Goal: Find specific page/section: Find specific page/section

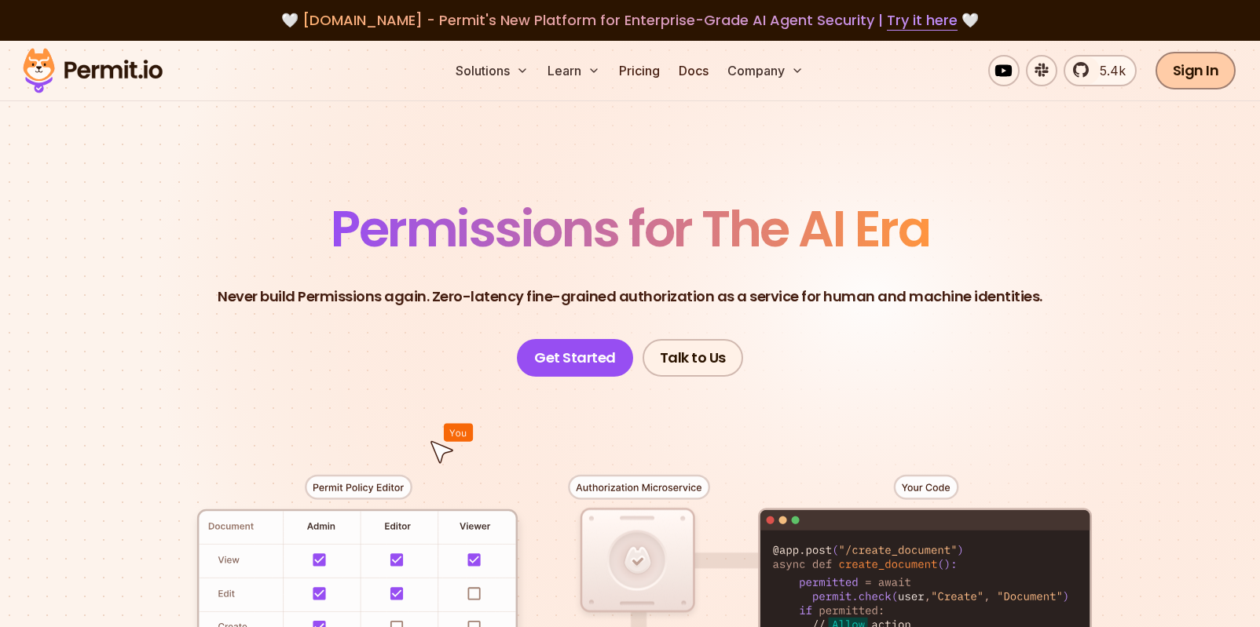
click at [1197, 76] on link "Sign In" at bounding box center [1195, 71] width 81 height 38
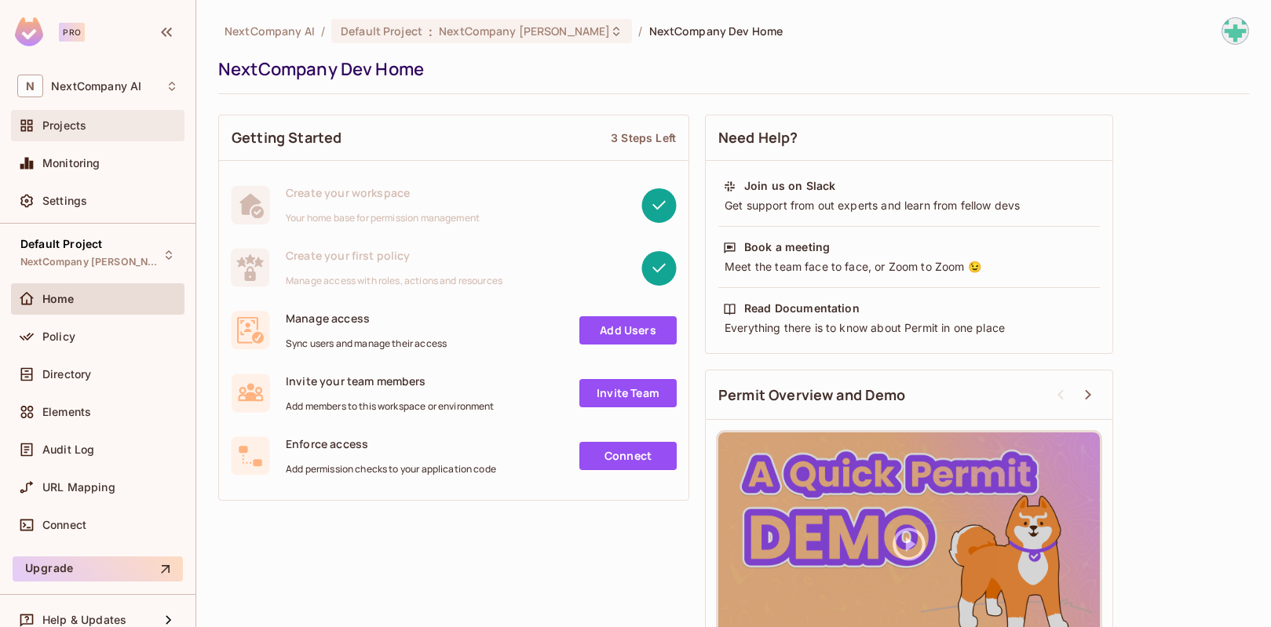
click at [93, 120] on div "Projects" at bounding box center [110, 125] width 136 height 13
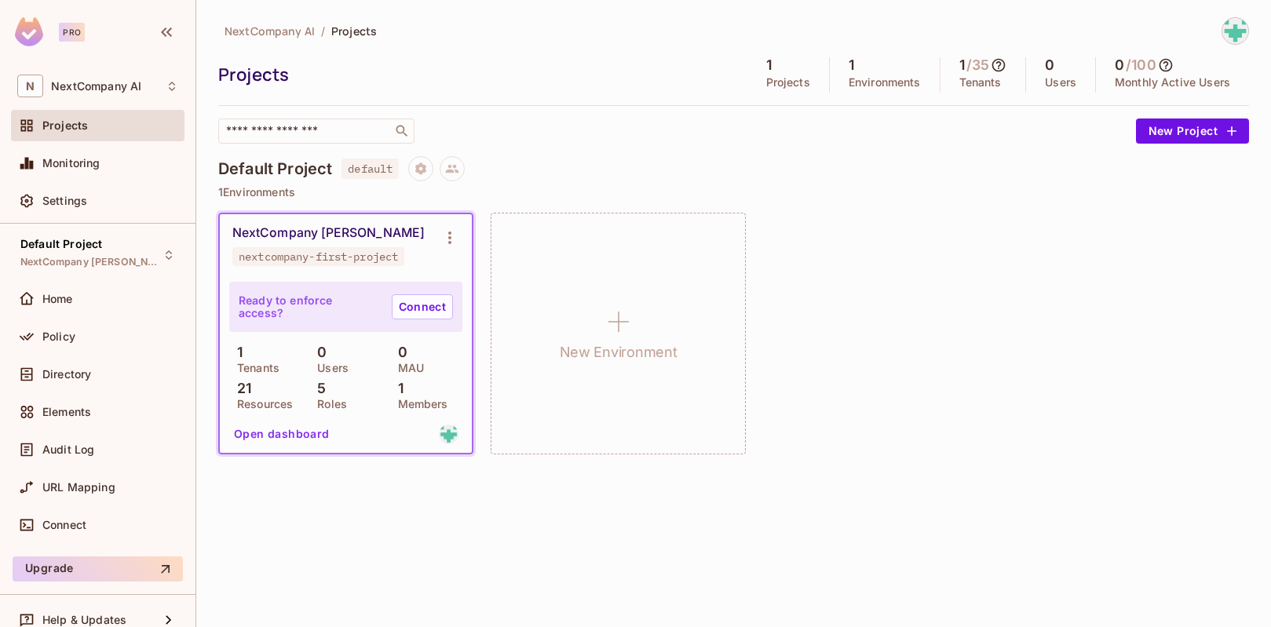
click at [284, 438] on button "Open dashboard" at bounding box center [282, 434] width 108 height 25
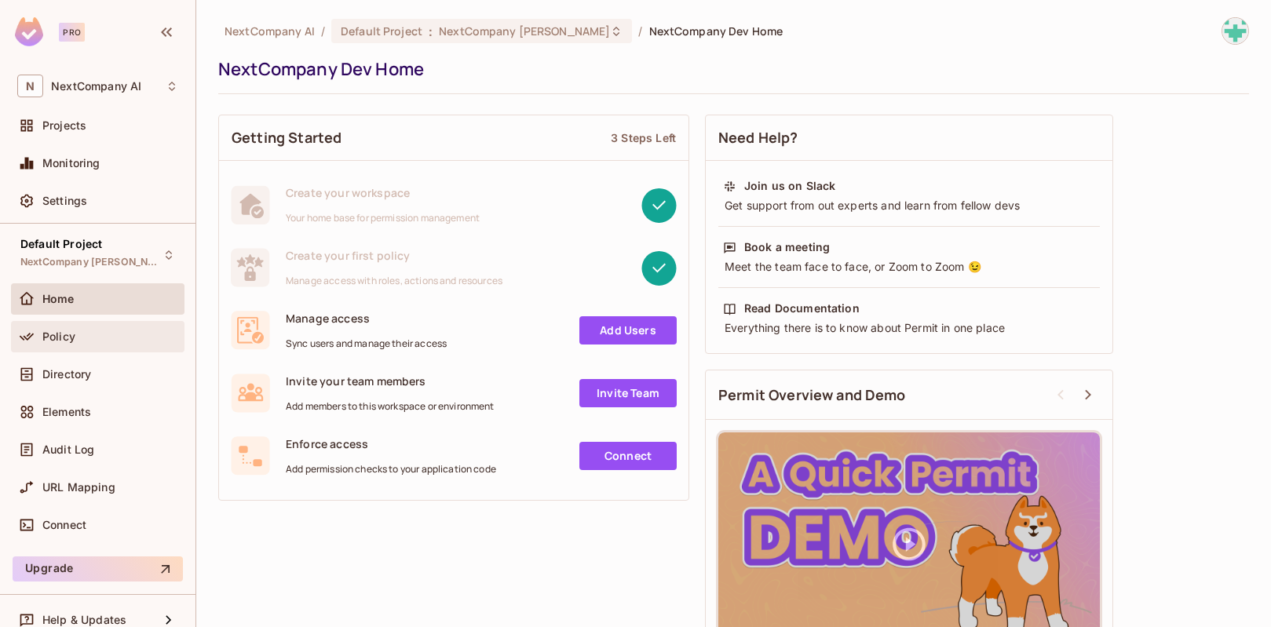
click at [63, 338] on span "Policy" at bounding box center [58, 337] width 33 height 13
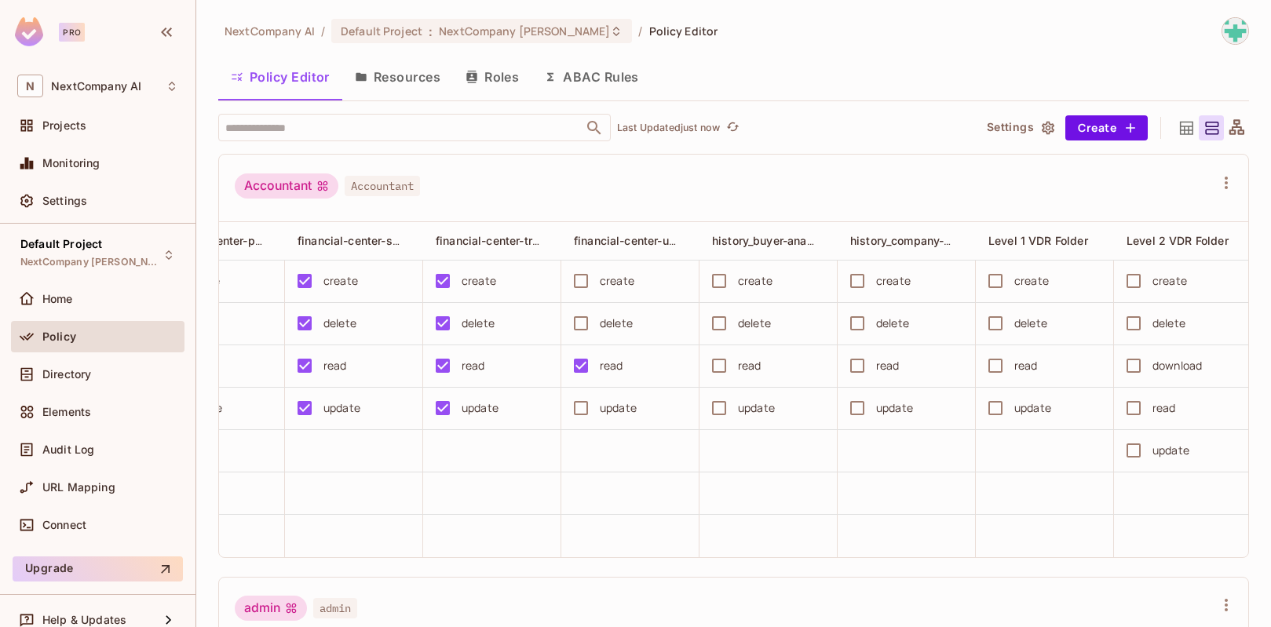
scroll to position [284, 0]
